Goal: Find specific page/section: Find specific page/section

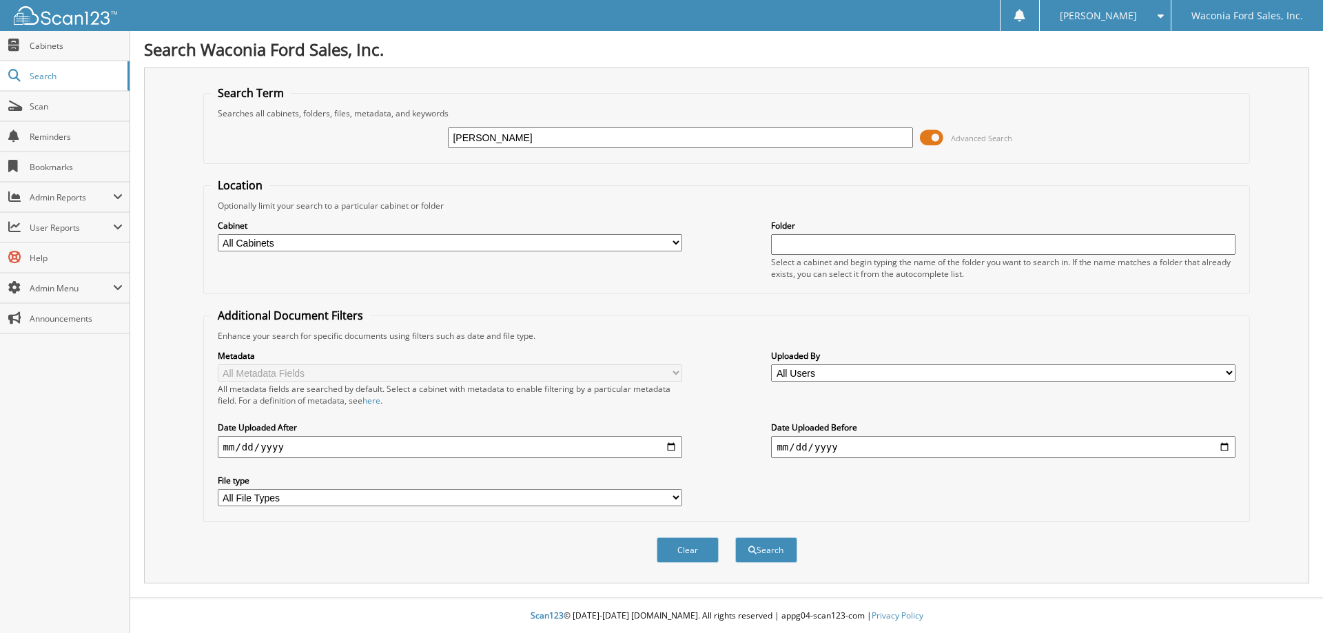
type input "PLUTH"
click at [735, 537] on button "Search" at bounding box center [766, 549] width 62 height 25
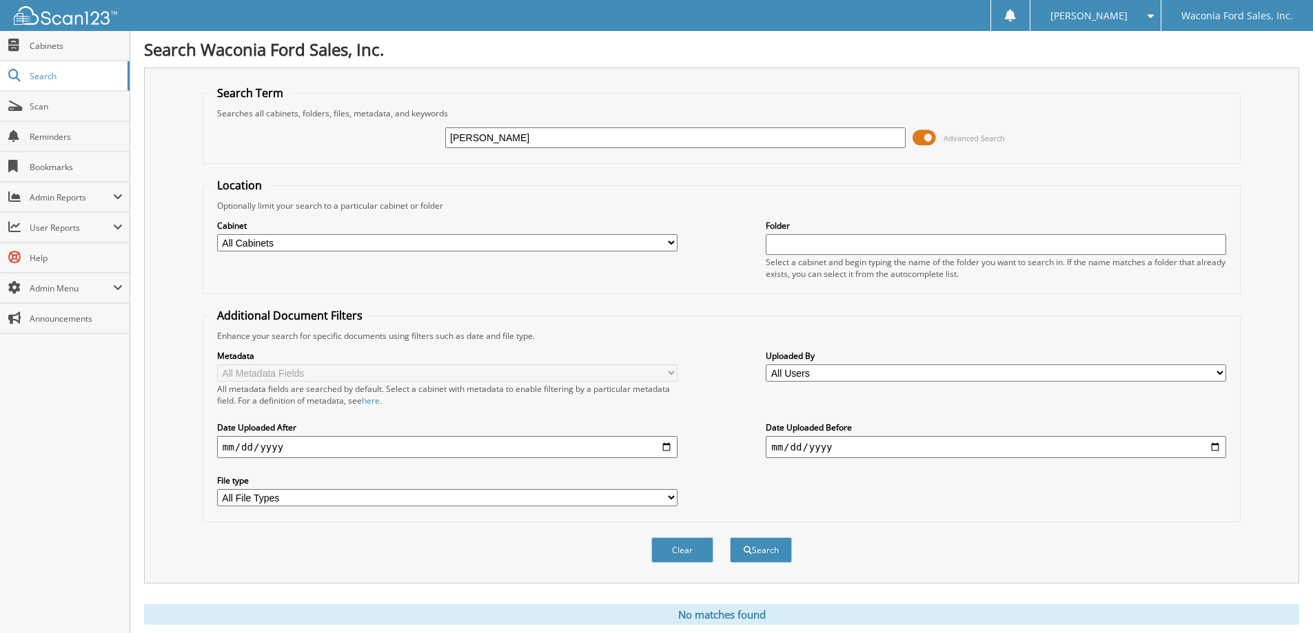
click at [925, 141] on span at bounding box center [923, 137] width 23 height 21
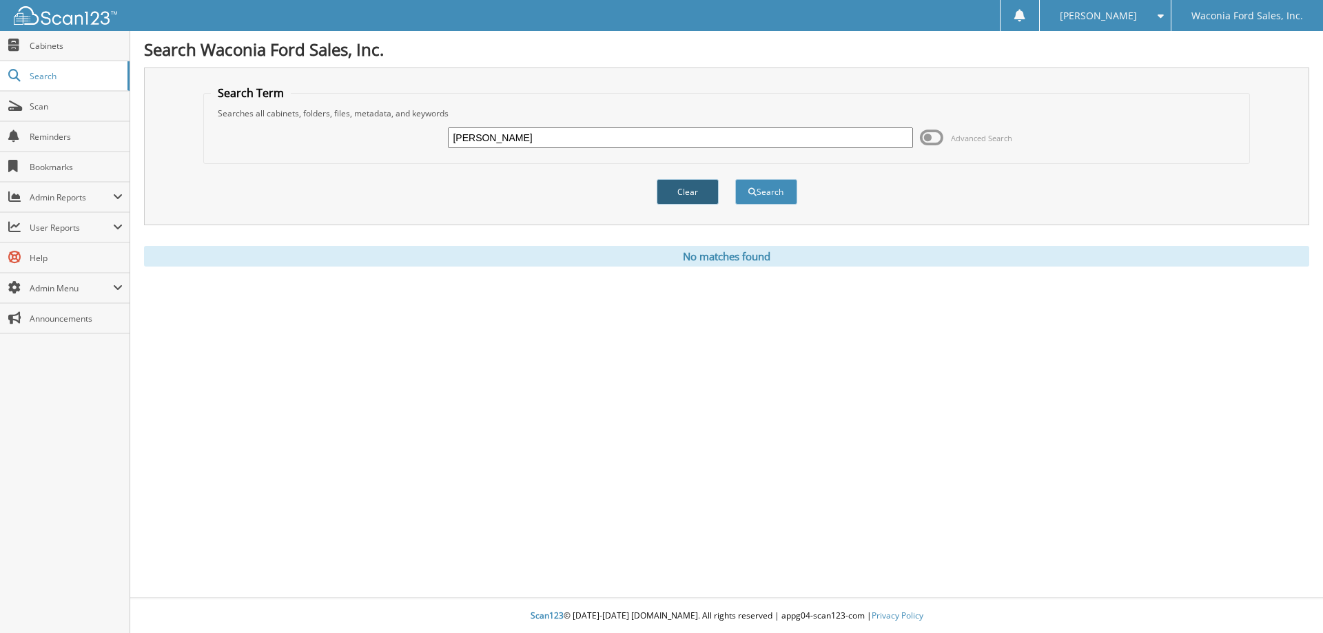
click at [683, 189] on button "Clear" at bounding box center [688, 191] width 62 height 25
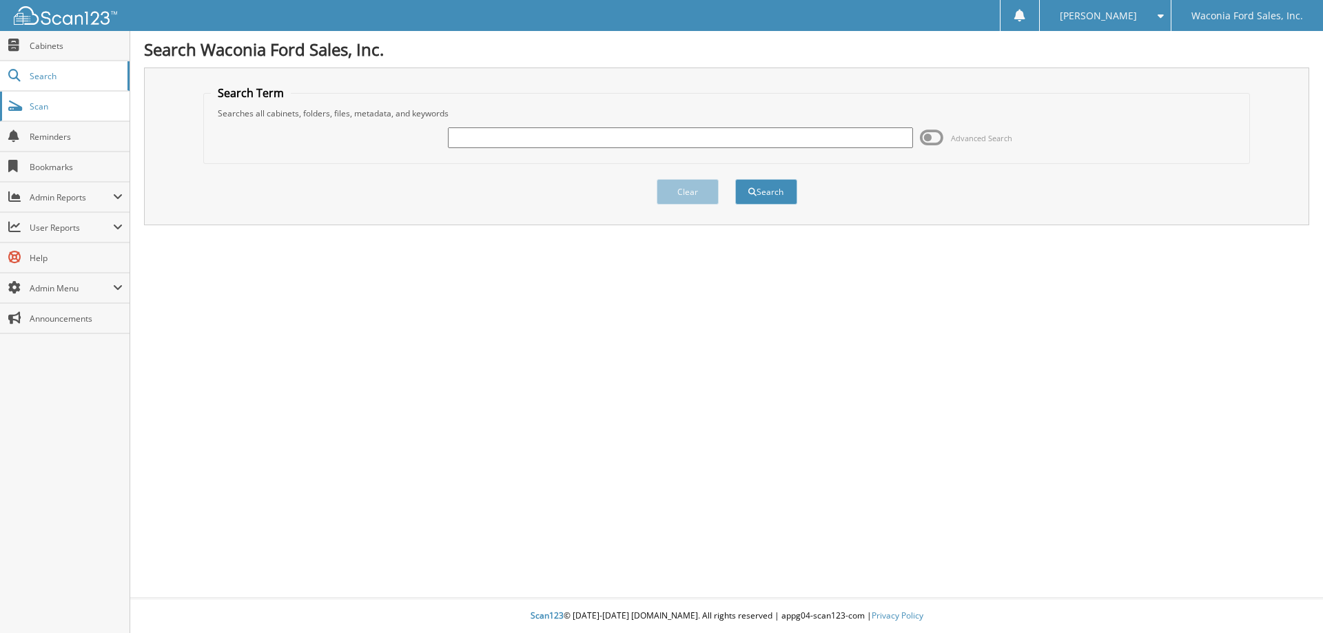
drag, startPoint x: 57, startPoint y: 43, endPoint x: 111, endPoint y: 105, distance: 82.1
click at [59, 43] on span "Cabinets" at bounding box center [76, 46] width 93 height 12
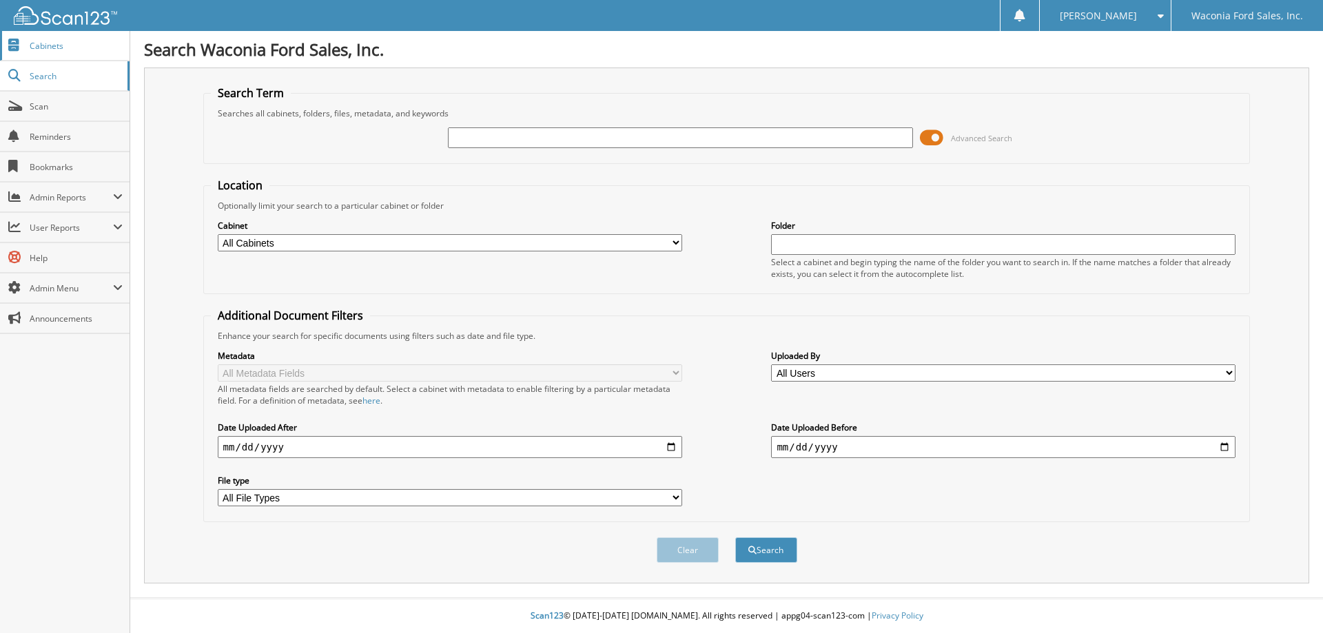
click at [43, 48] on span "Cabinets" at bounding box center [76, 46] width 93 height 12
click at [568, 143] on input "text" at bounding box center [680, 137] width 464 height 21
type input "SEA54526"
click at [735, 537] on button "Search" at bounding box center [766, 549] width 62 height 25
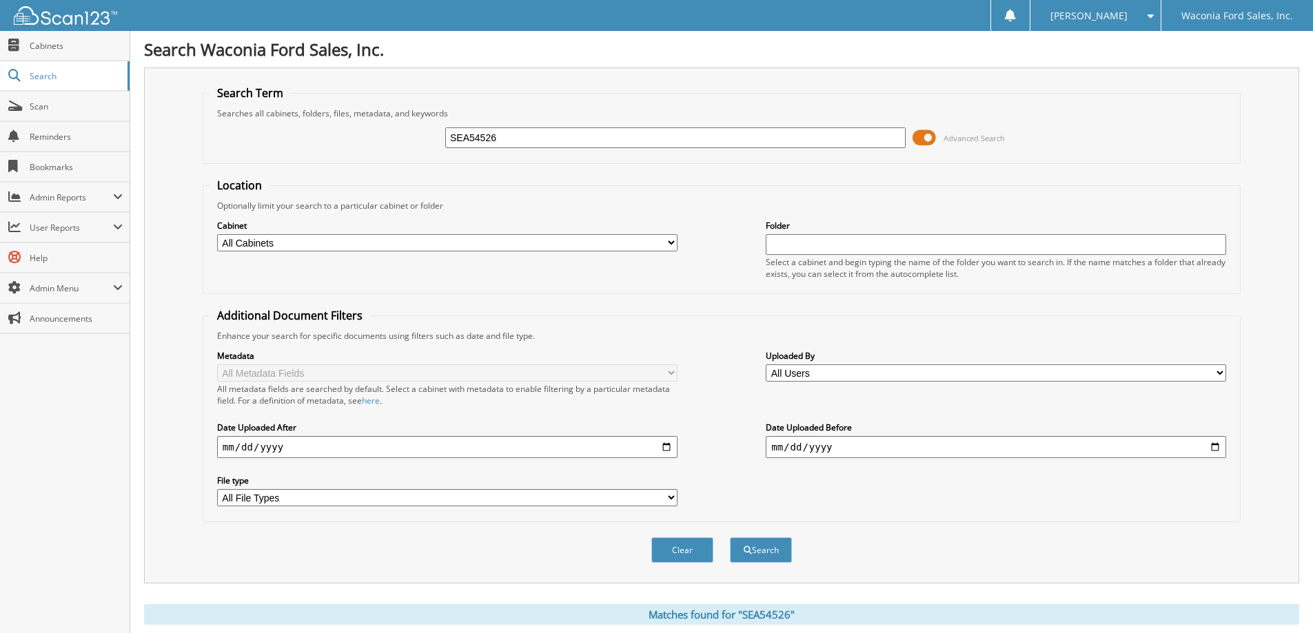
click at [917, 137] on span at bounding box center [923, 137] width 23 height 21
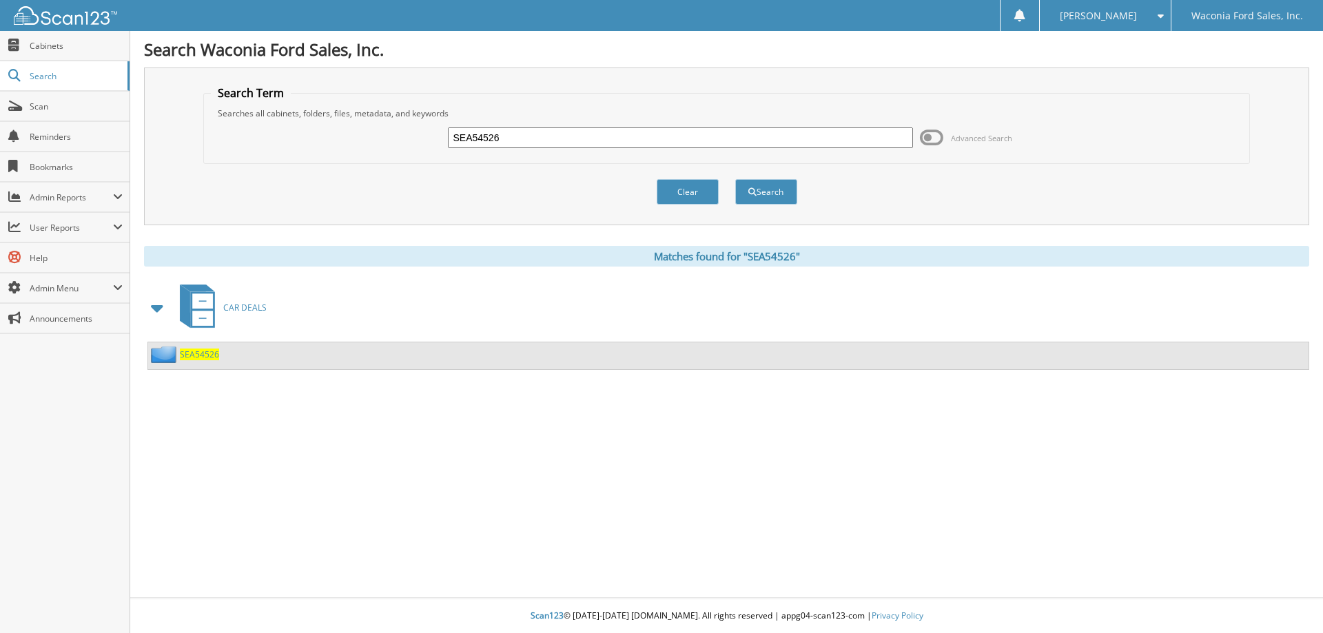
click at [205, 356] on span "SEA54526" at bounding box center [199, 355] width 39 height 12
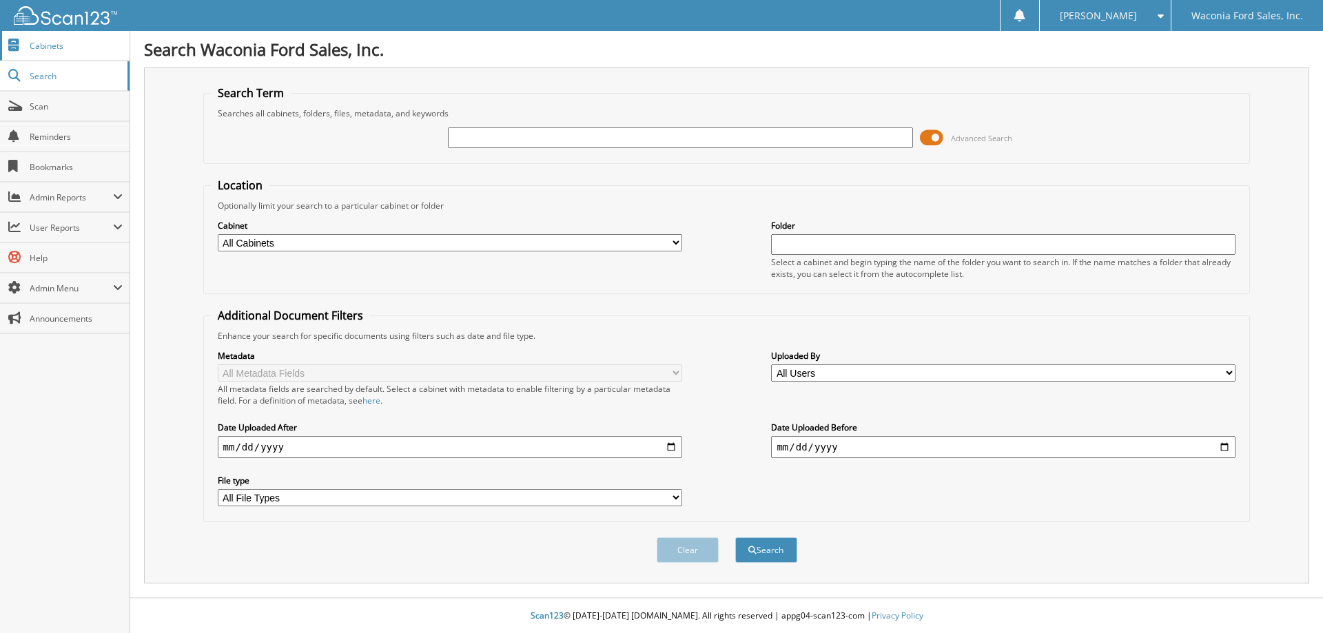
click at [45, 44] on span "Cabinets" at bounding box center [76, 46] width 93 height 12
